Goal: Navigation & Orientation: Find specific page/section

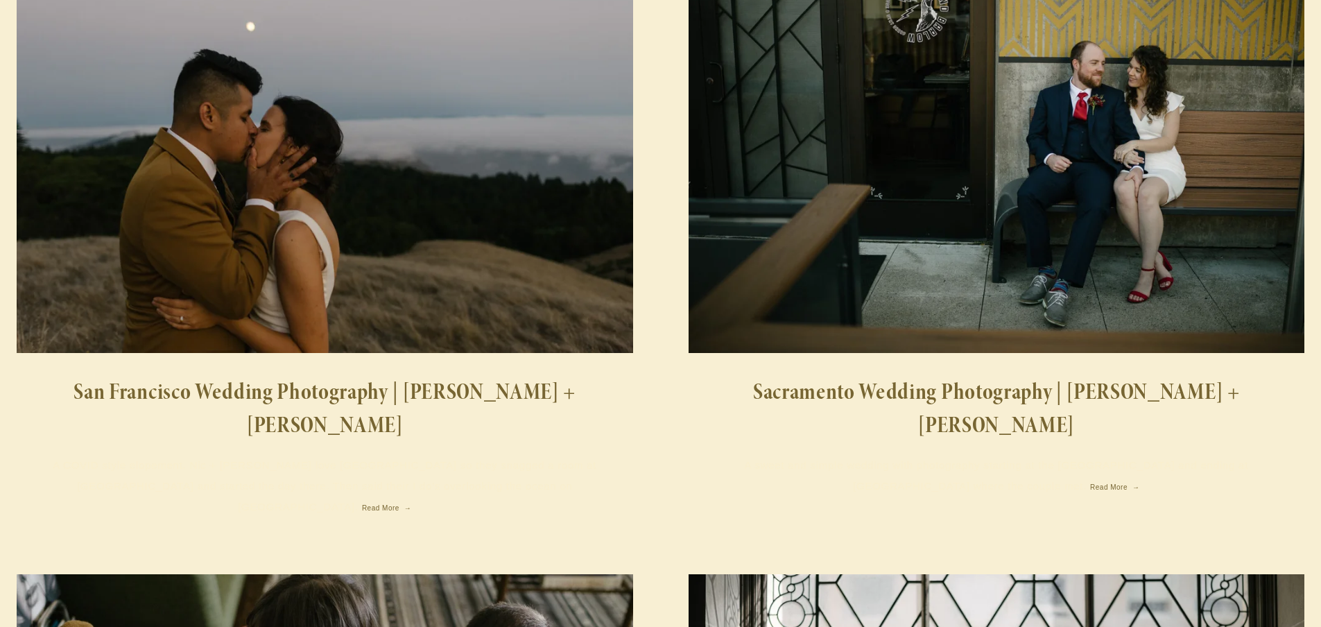
scroll to position [814, 0]
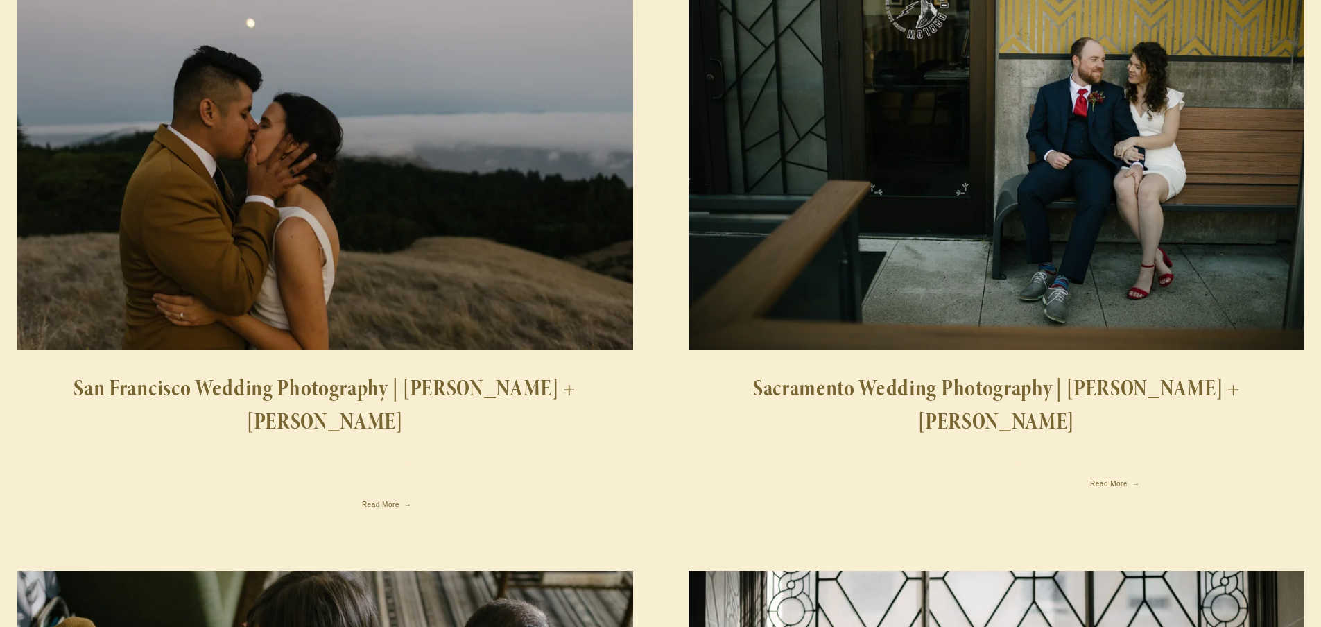
click at [382, 376] on link "San Francisco Wedding Photography | [PERSON_NAME] + [PERSON_NAME]" at bounding box center [325, 405] width 617 height 66
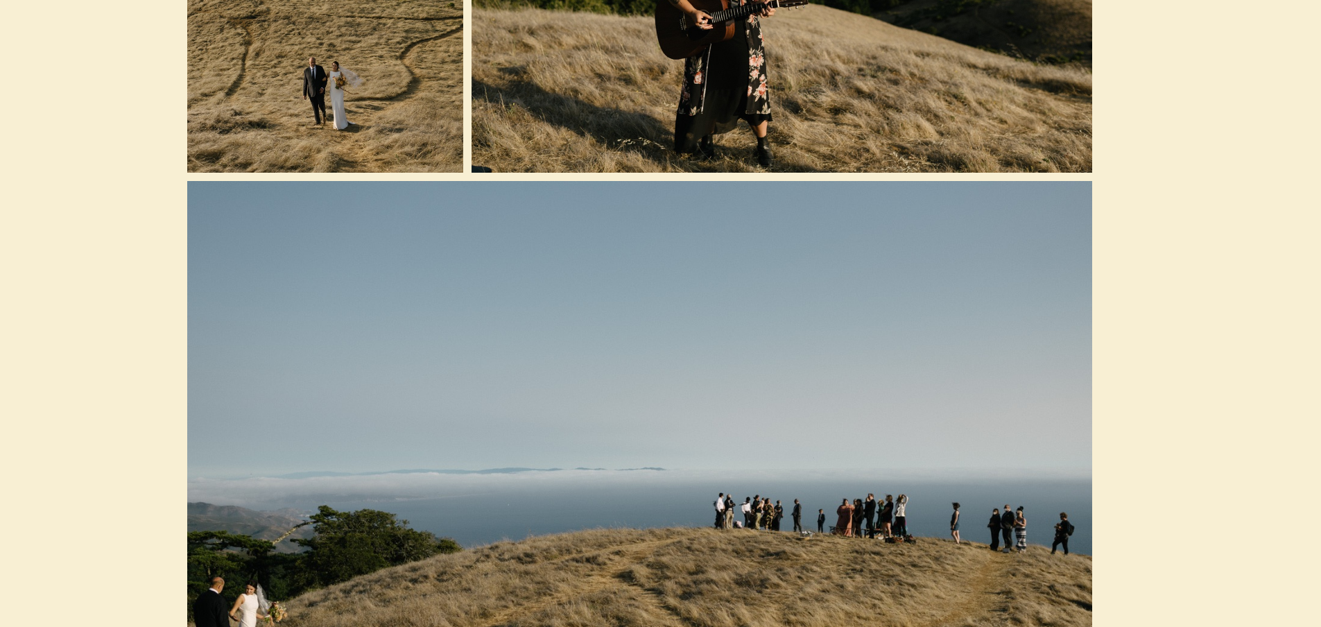
scroll to position [0, 21]
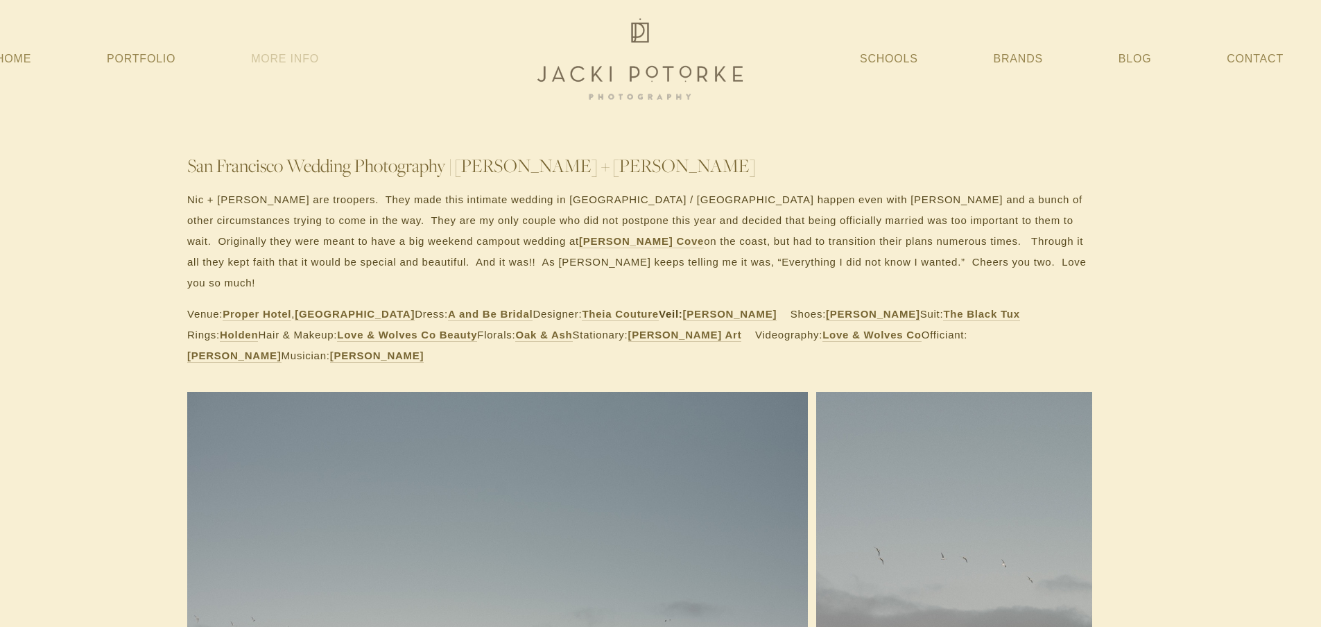
click at [268, 55] on link "More Info" at bounding box center [285, 58] width 68 height 25
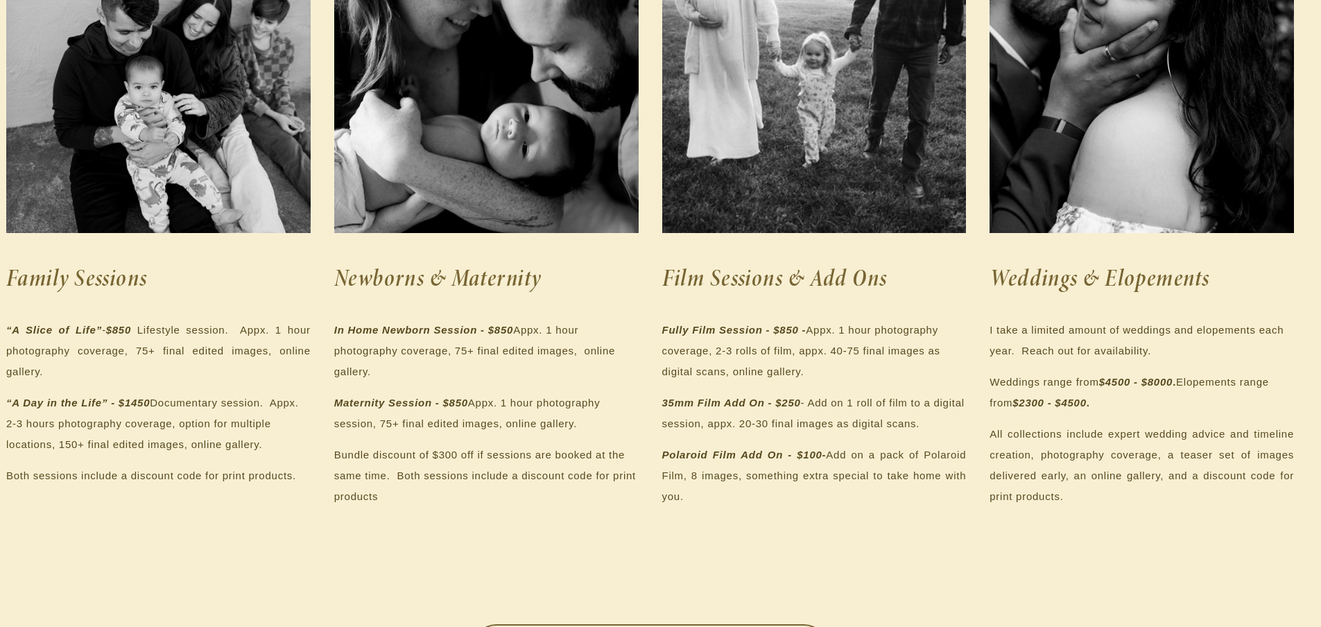
scroll to position [0, 10]
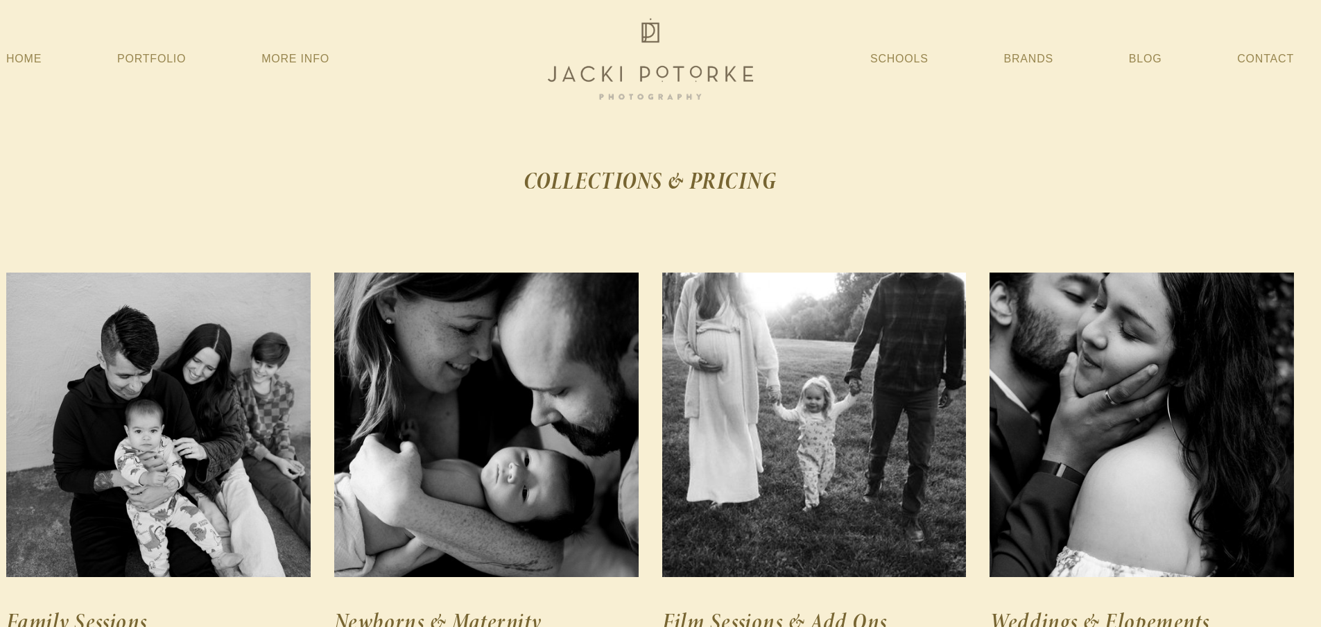
click at [618, 71] on img at bounding box center [651, 59] width 222 height 89
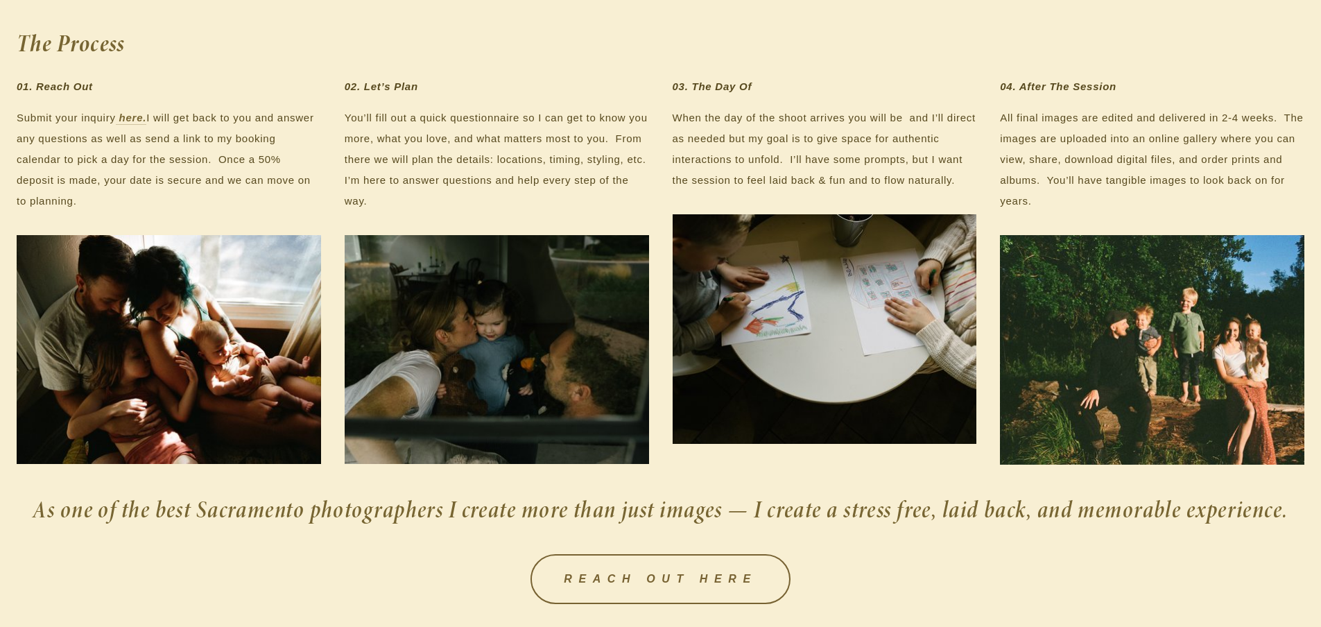
scroll to position [1977, 0]
